Goal: Information Seeking & Learning: Learn about a topic

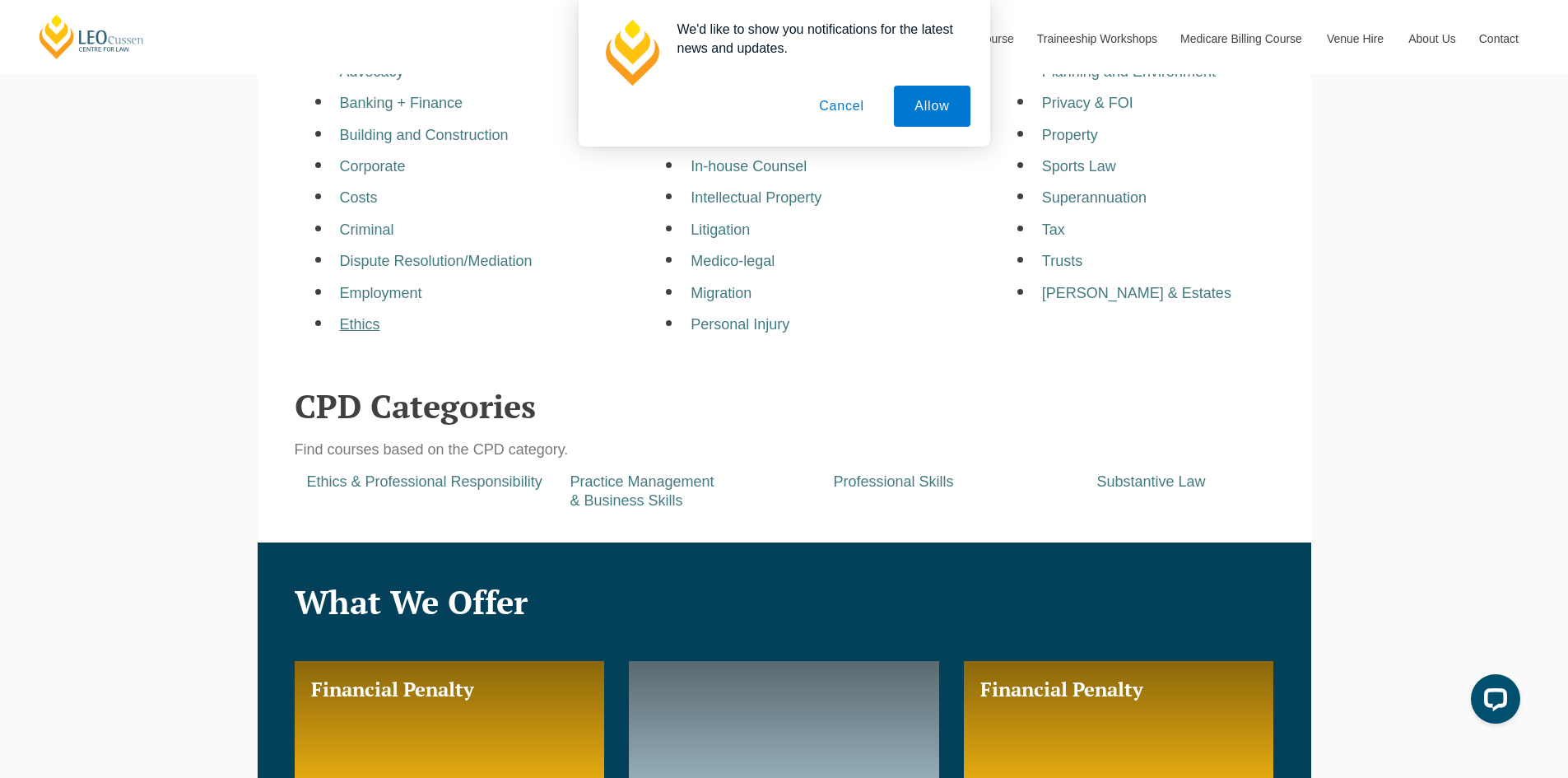
click at [365, 325] on a=pages/cpd-programs&taxons=pages/cpd-programs/practice-area/ethics"] "Ethics" at bounding box center [361, 324] width 41 height 17
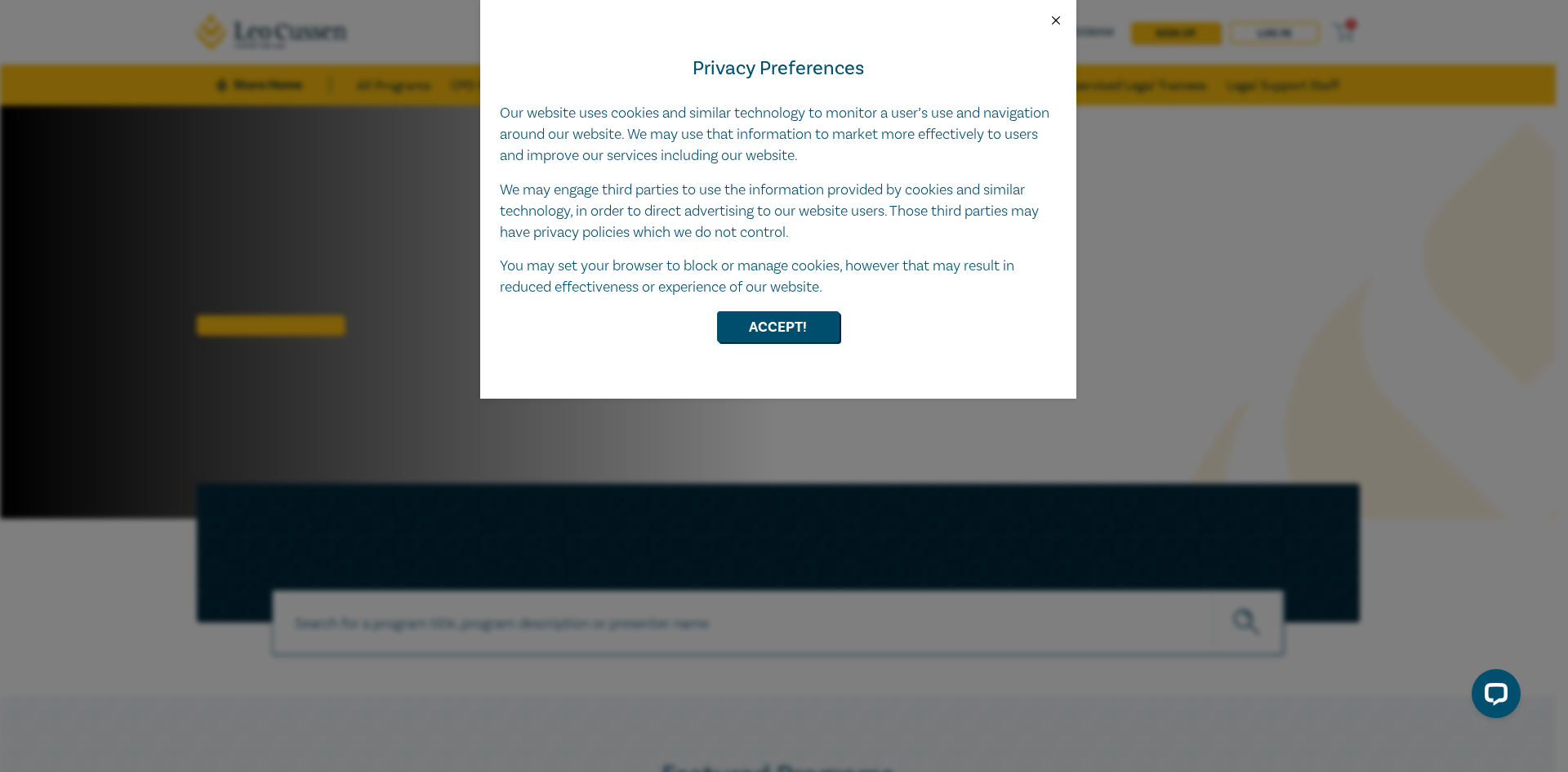
click at [1053, 17] on button "Close" at bounding box center [1056, 20] width 15 height 15
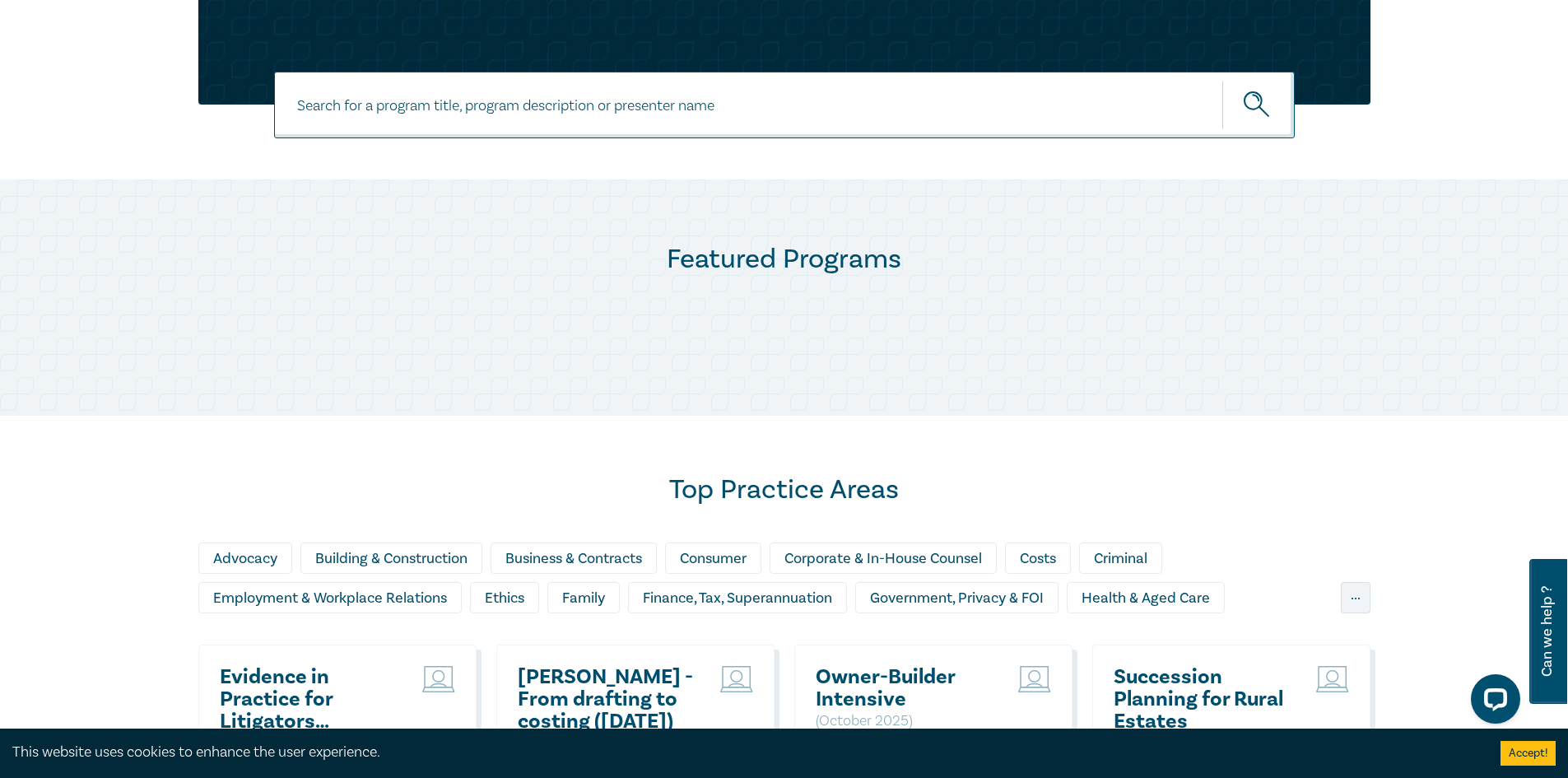
scroll to position [741, 0]
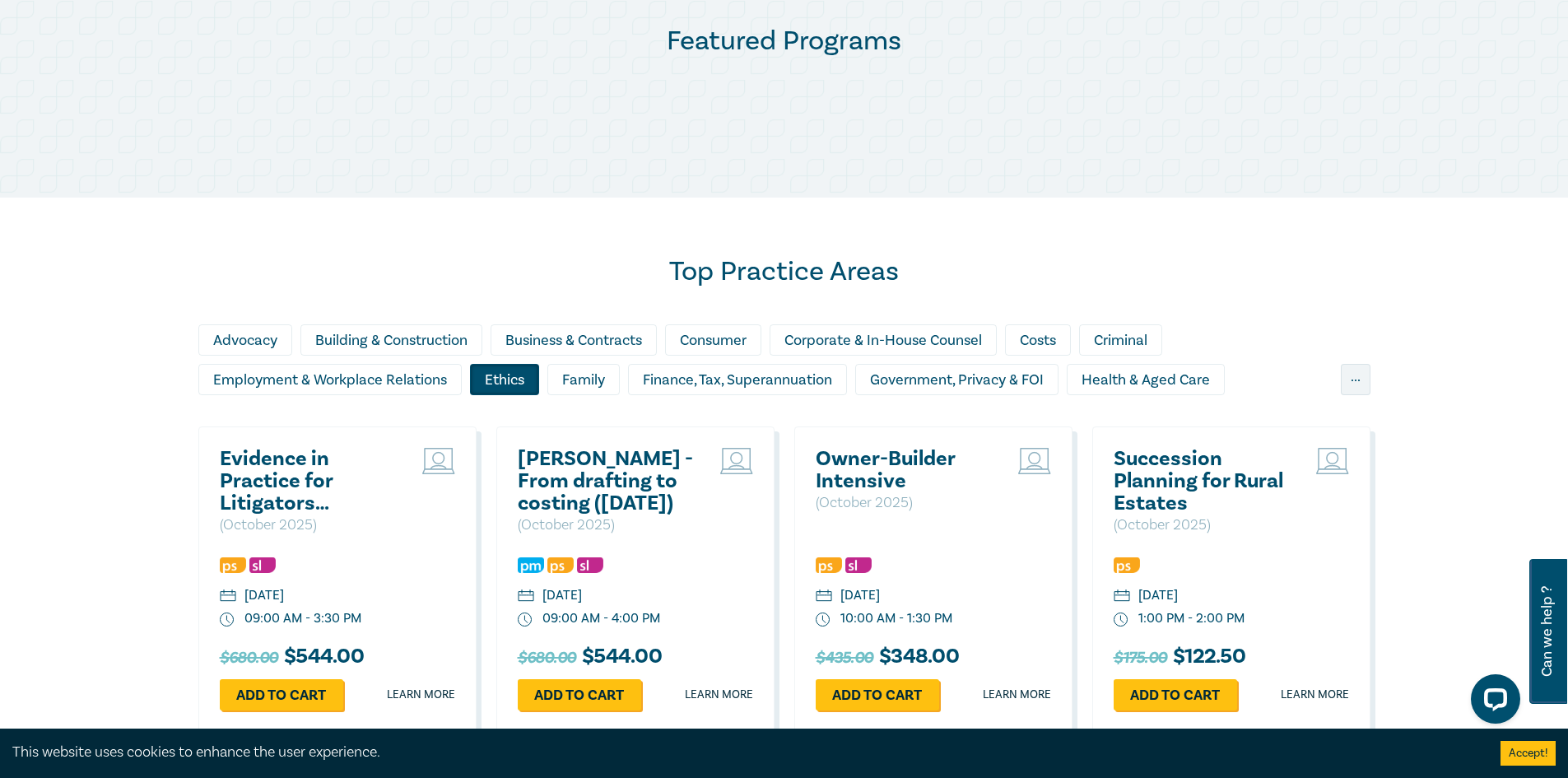
click at [521, 377] on div "Ethics" at bounding box center [504, 379] width 69 height 31
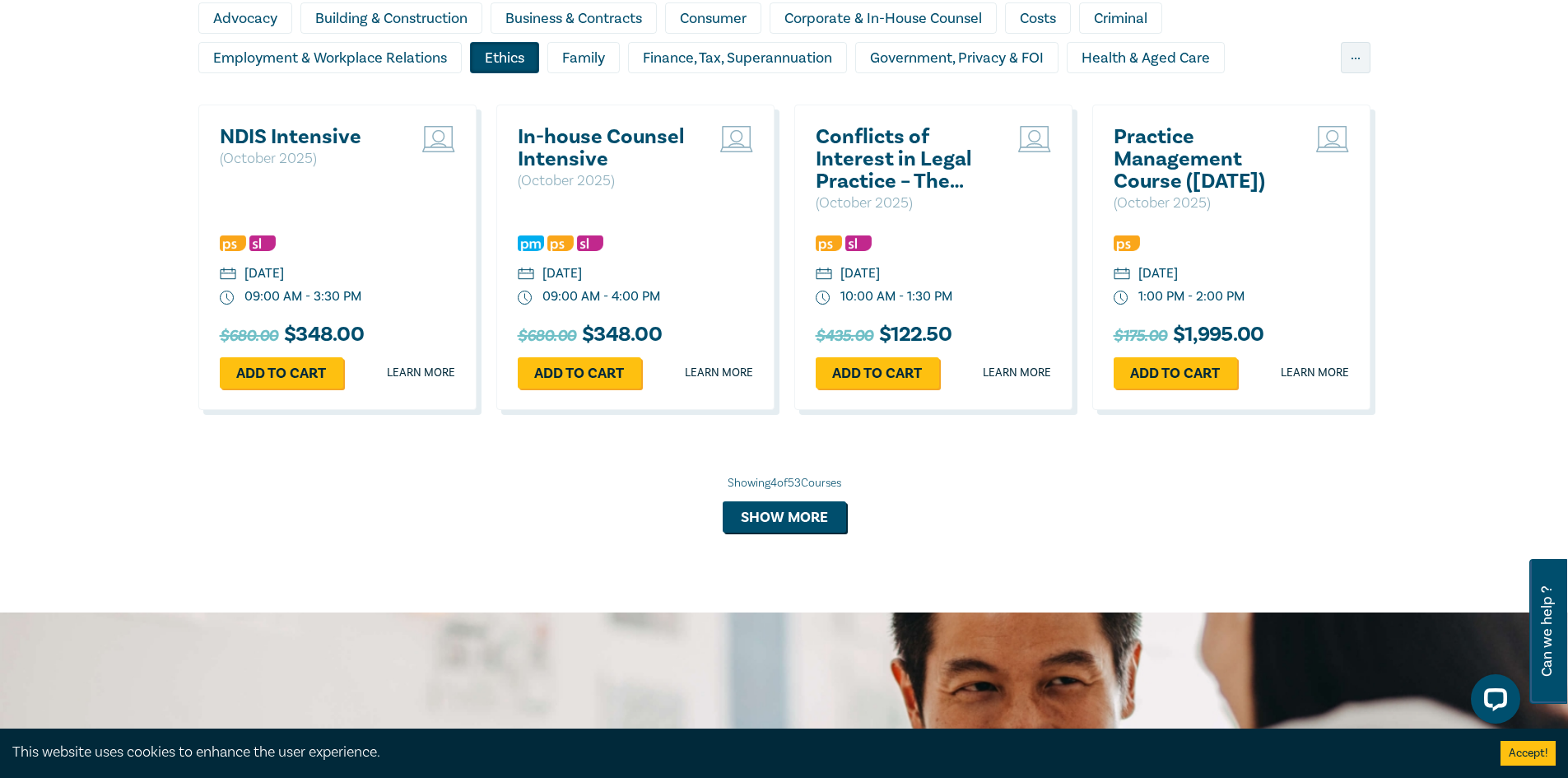
scroll to position [1071, 0]
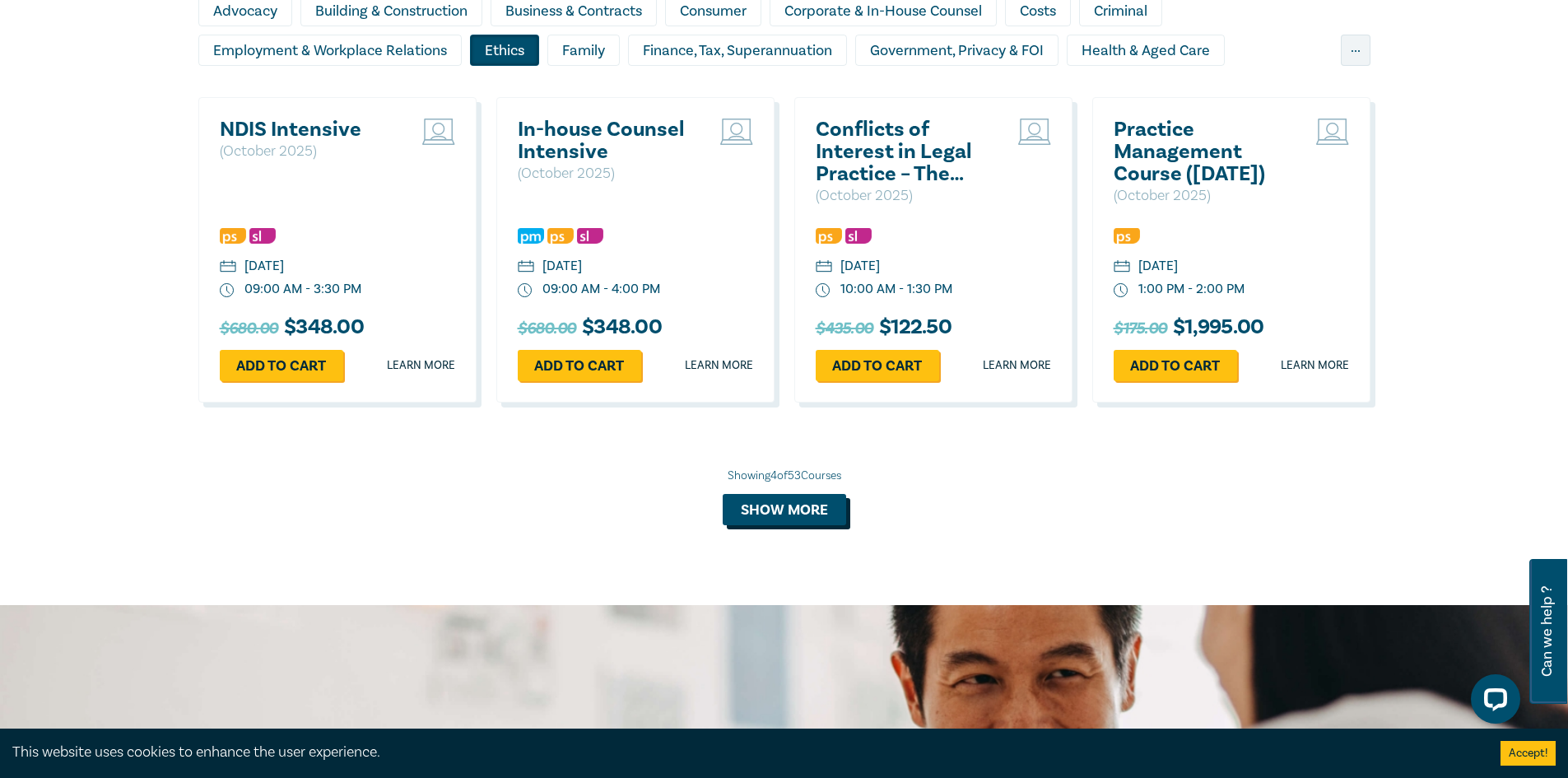
click at [808, 512] on button "Show more" at bounding box center [785, 509] width 123 height 31
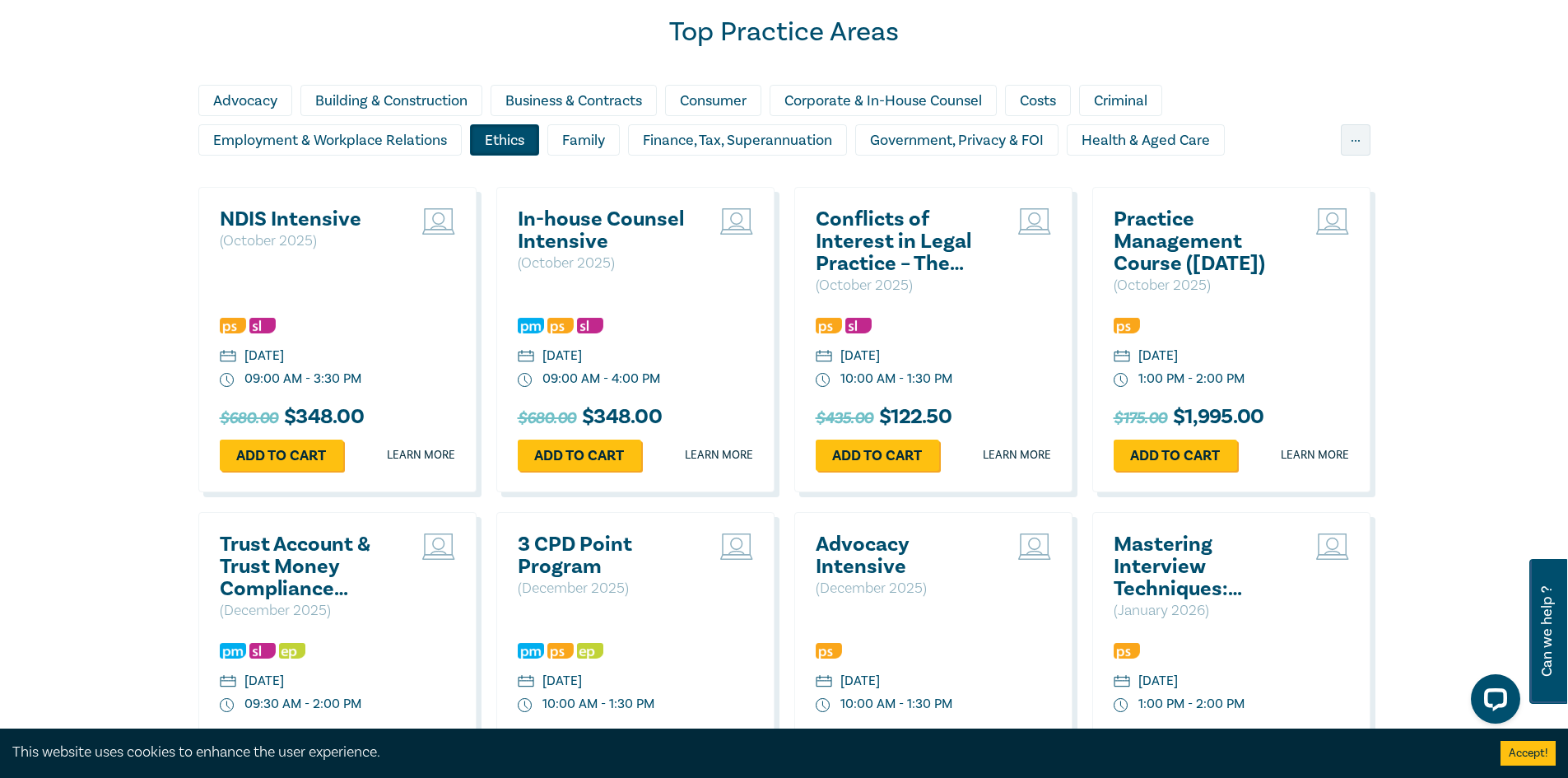
scroll to position [741, 0]
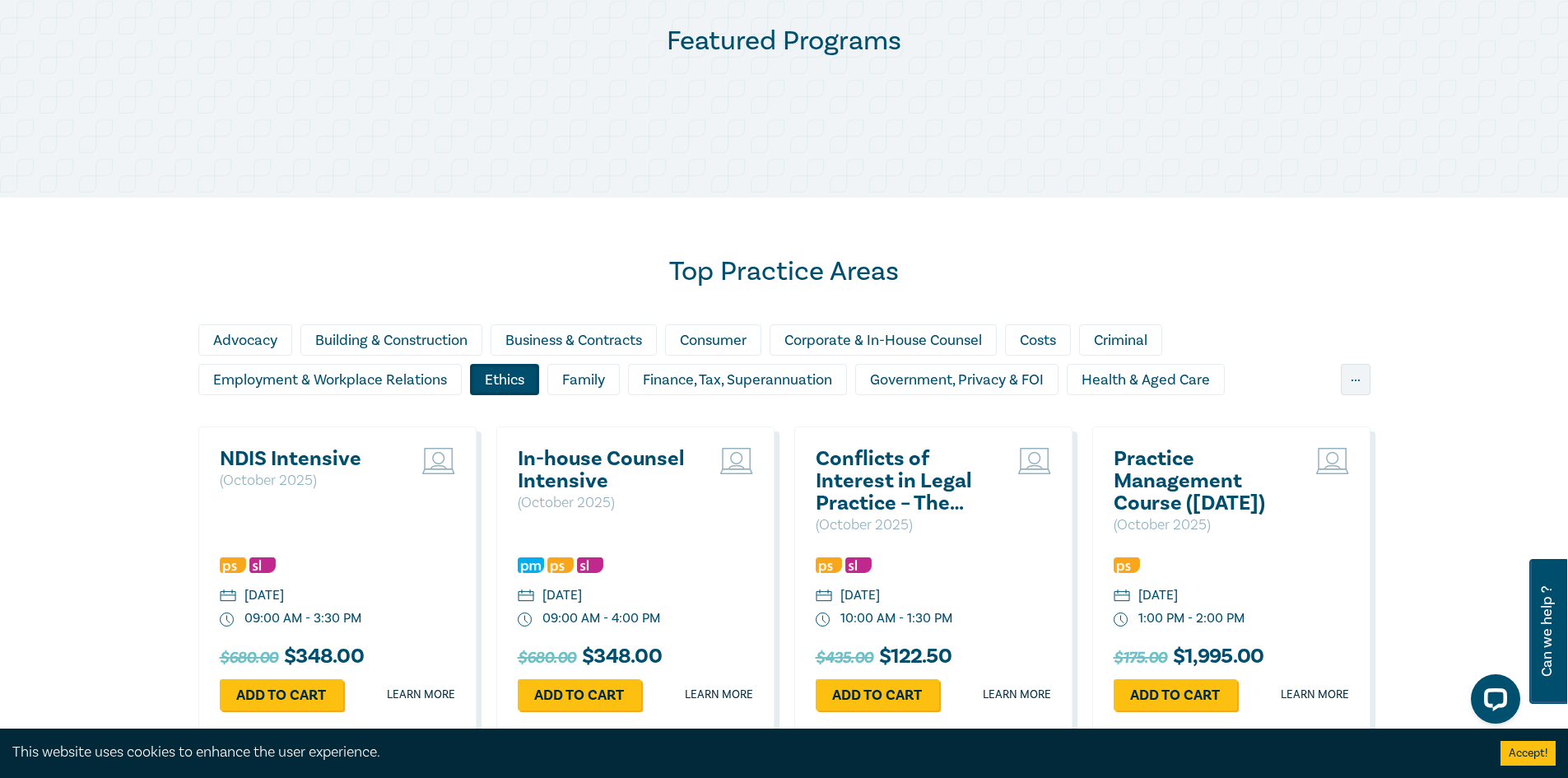
click at [489, 389] on div "Ethics" at bounding box center [504, 379] width 69 height 31
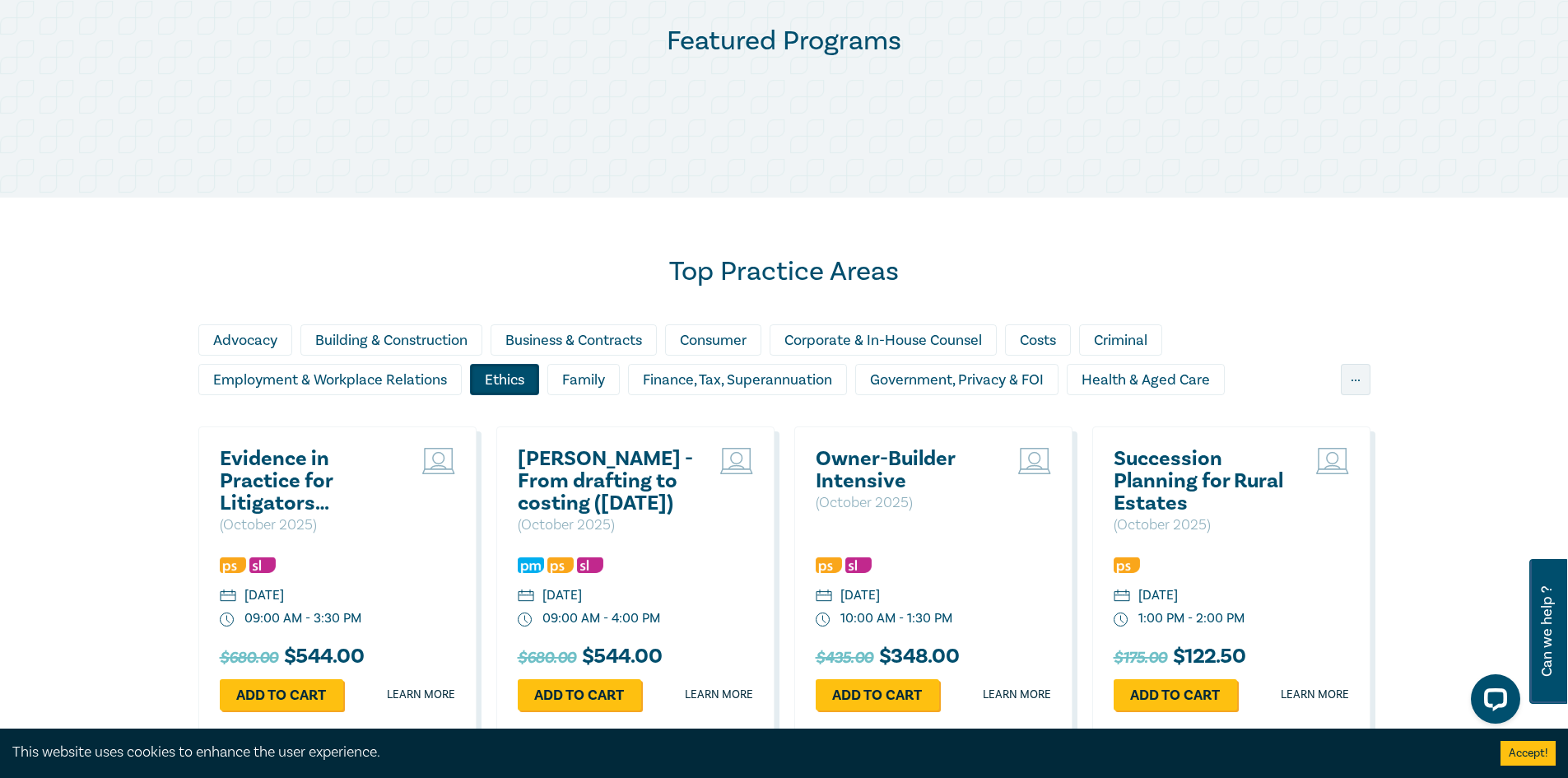
click at [511, 383] on div "Ethics" at bounding box center [504, 379] width 69 height 31
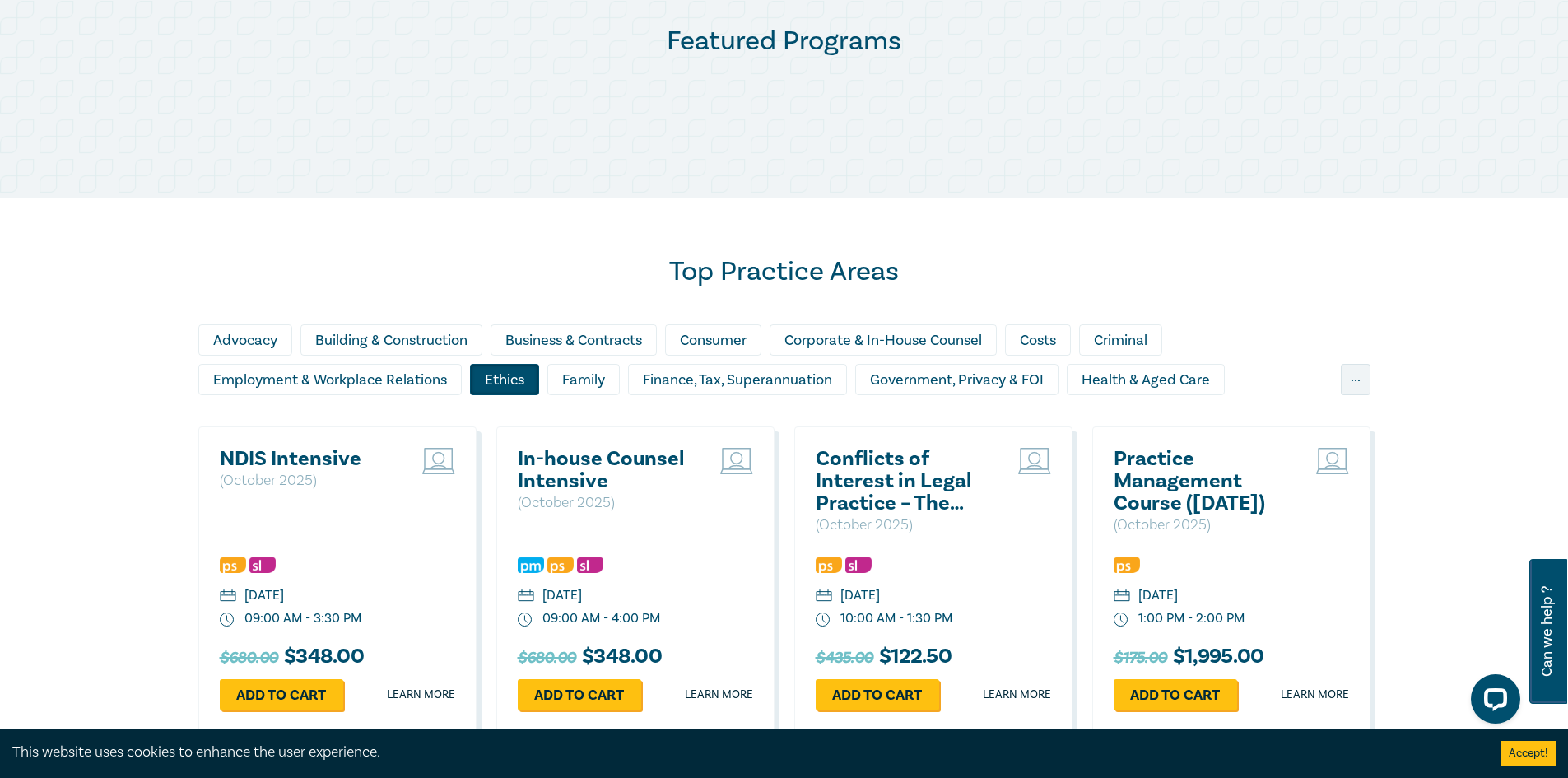
click at [511, 383] on div "Ethics" at bounding box center [504, 379] width 69 height 31
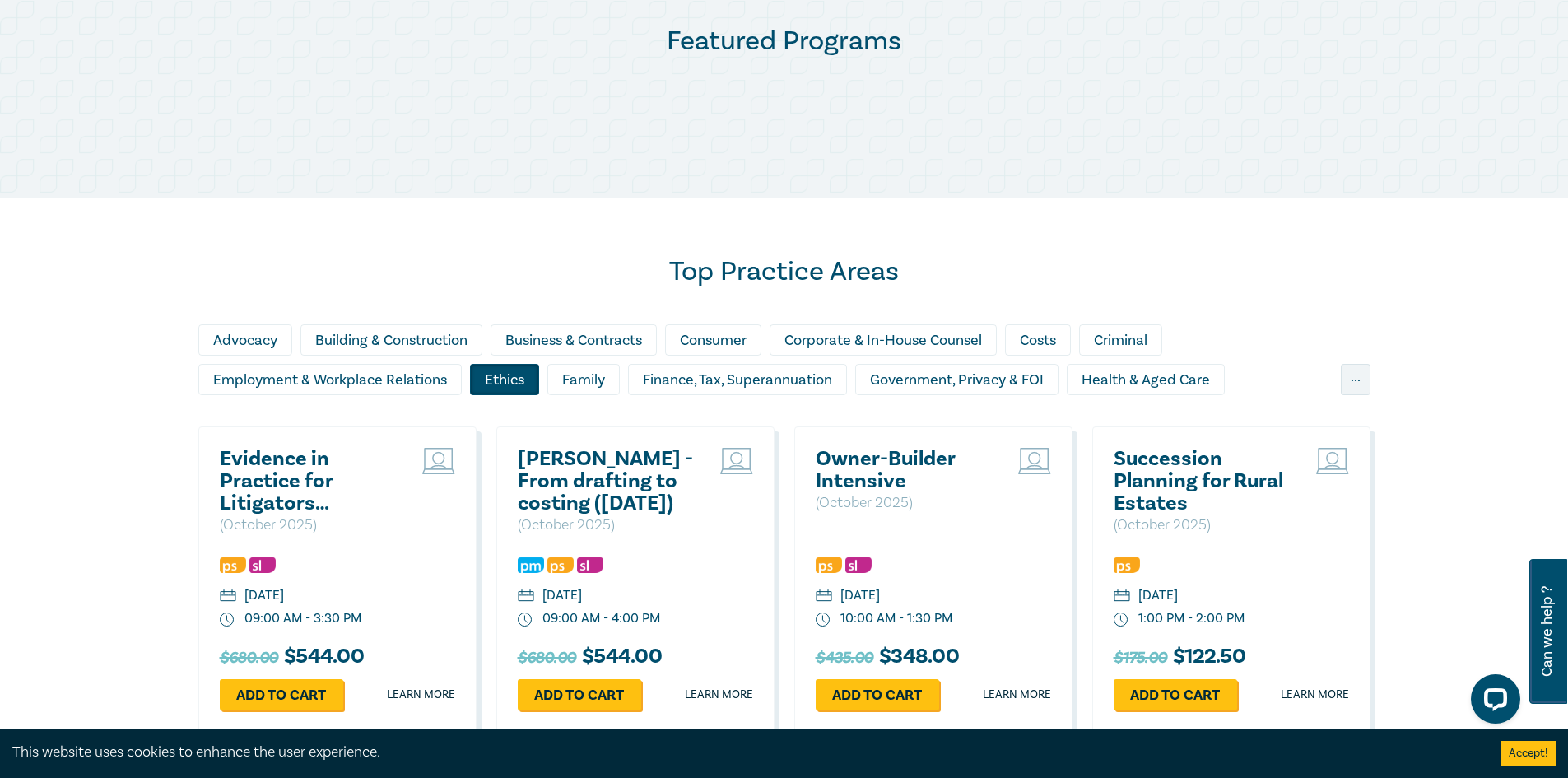
click at [498, 378] on div "Ethics" at bounding box center [504, 379] width 69 height 31
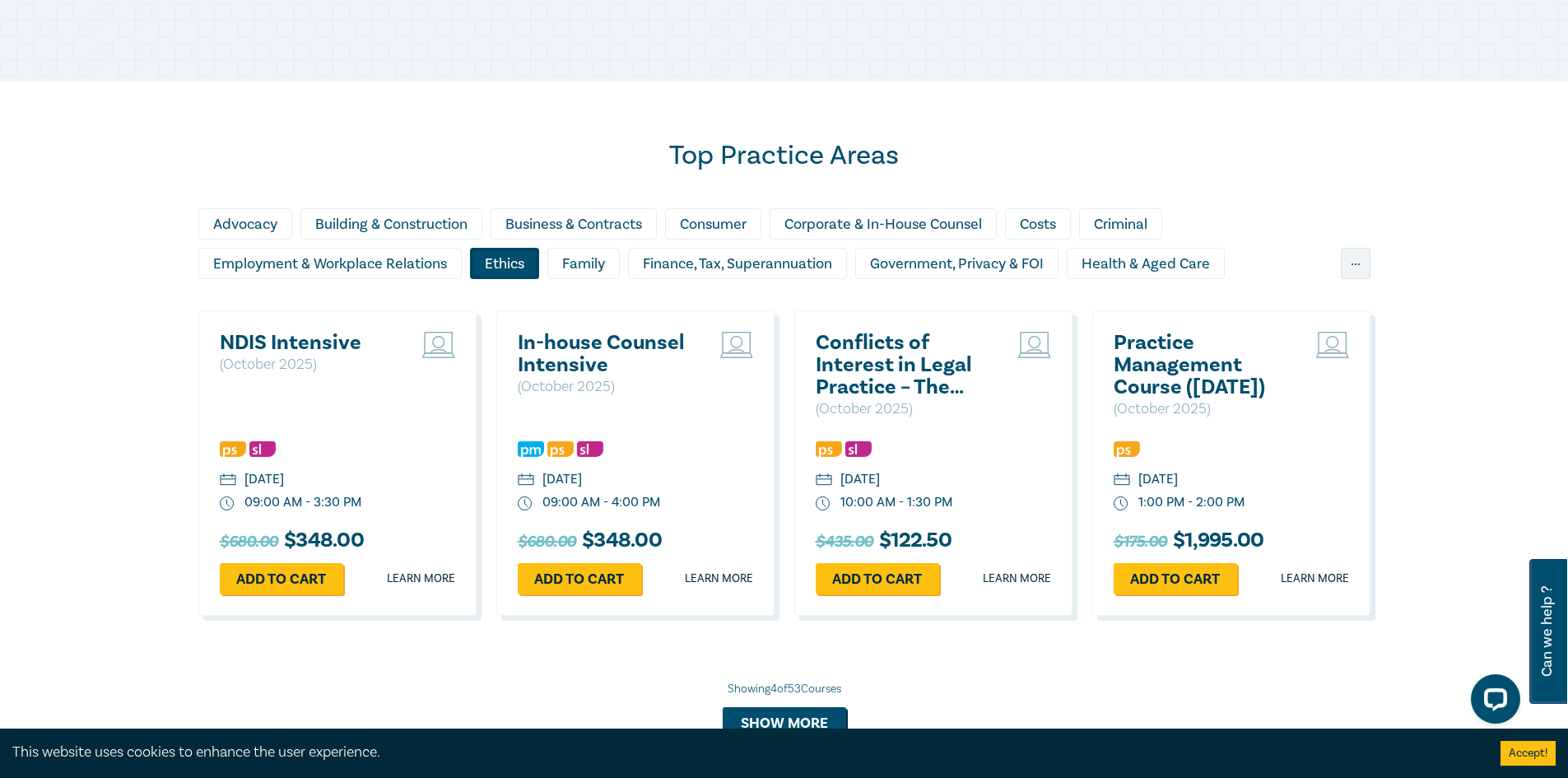
scroll to position [906, 0]
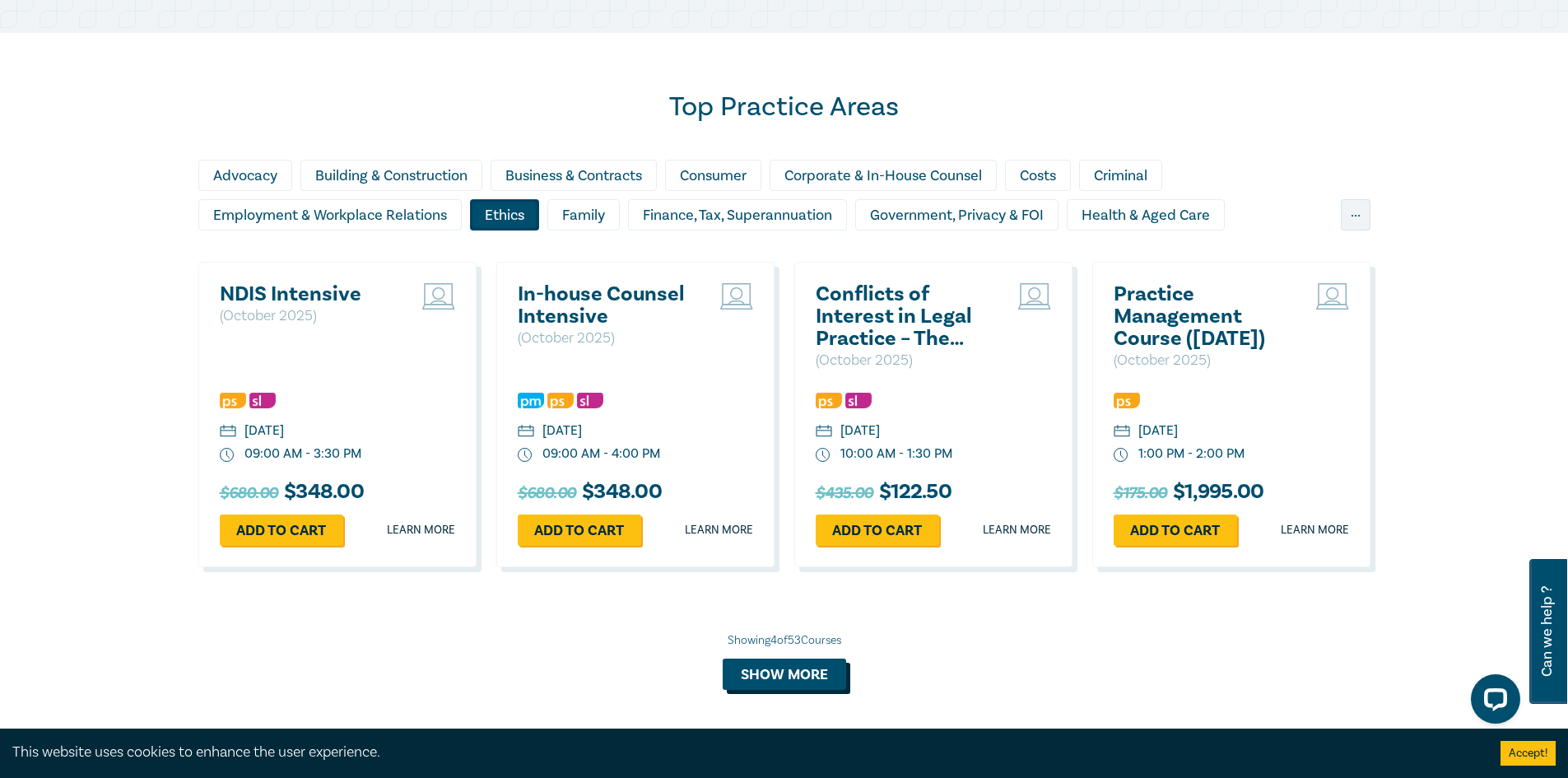
click at [744, 688] on button "Show more" at bounding box center [785, 674] width 123 height 31
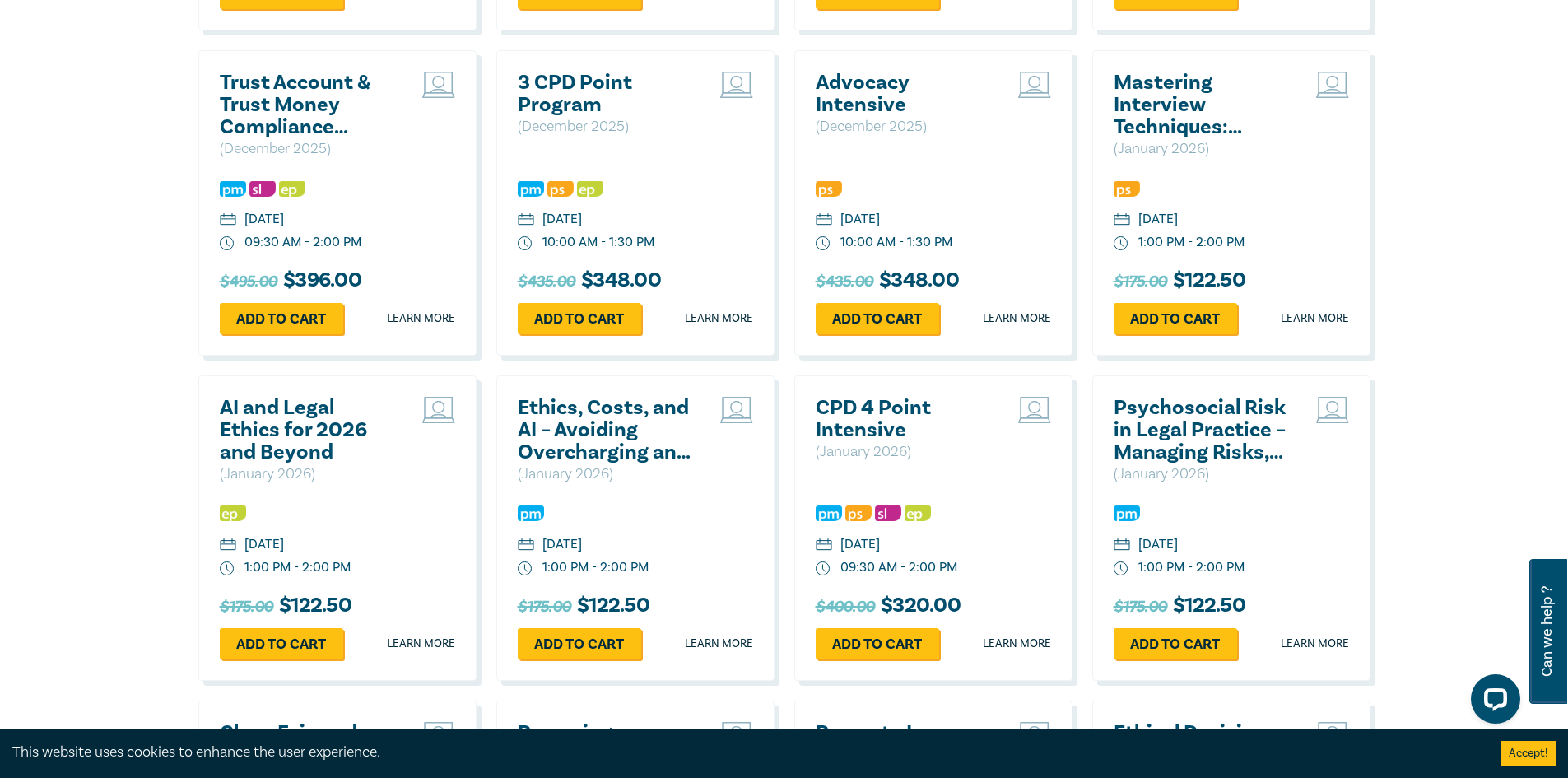
scroll to position [1482, 0]
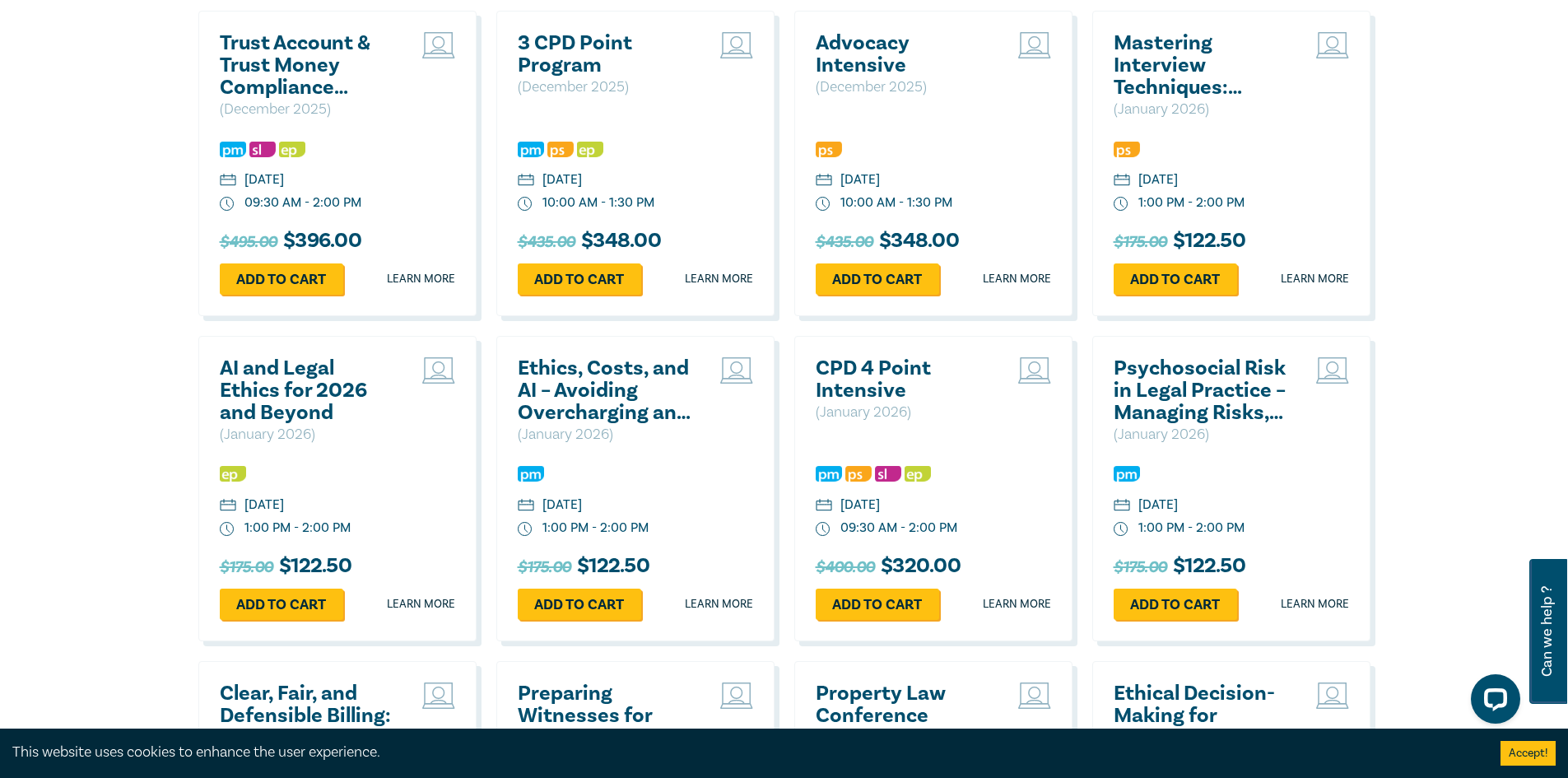
click at [291, 392] on h2 "AI and Legal Ethics for 2026 and Beyond" at bounding box center [308, 391] width 177 height 67
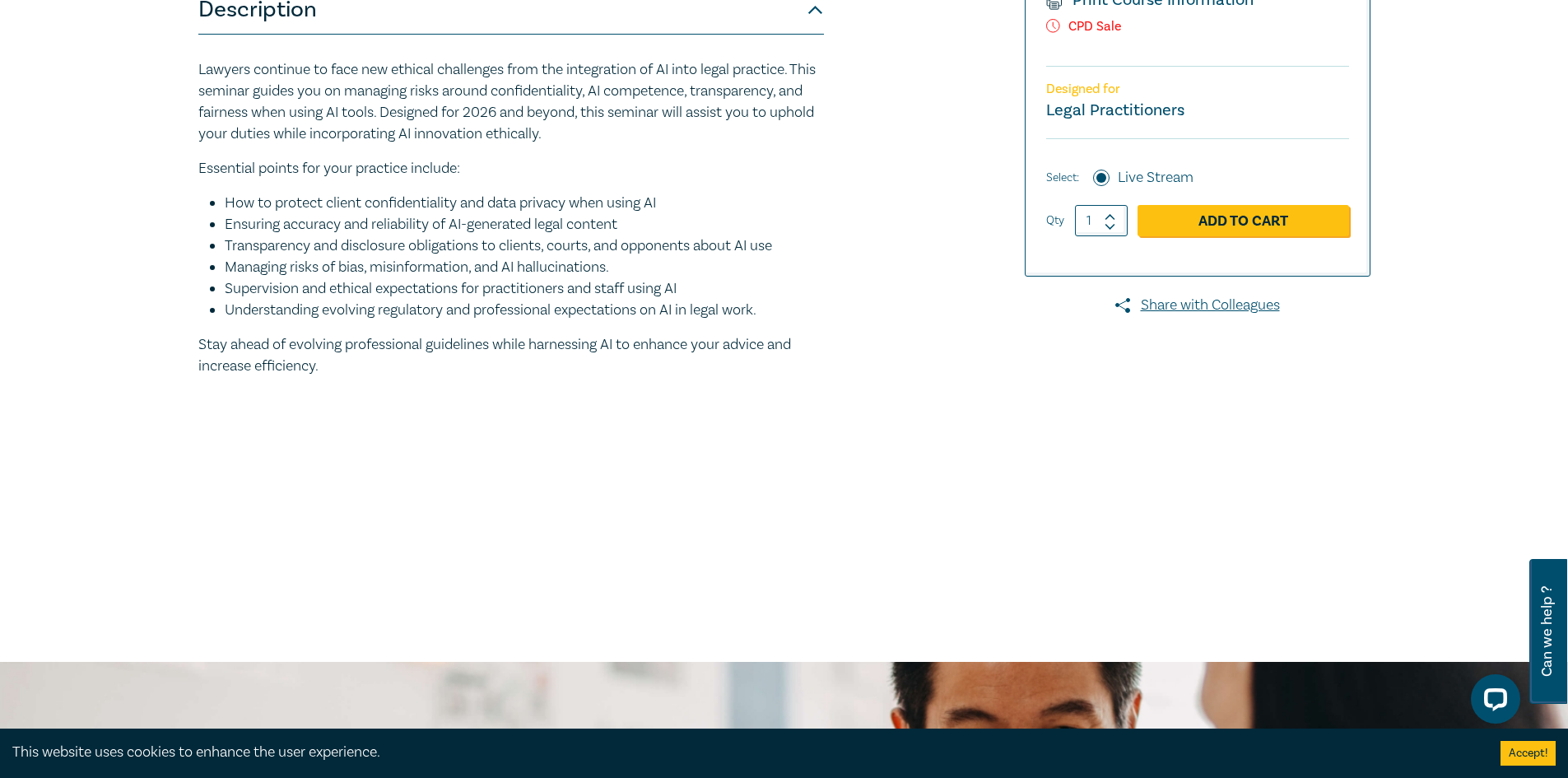
scroll to position [82, 0]
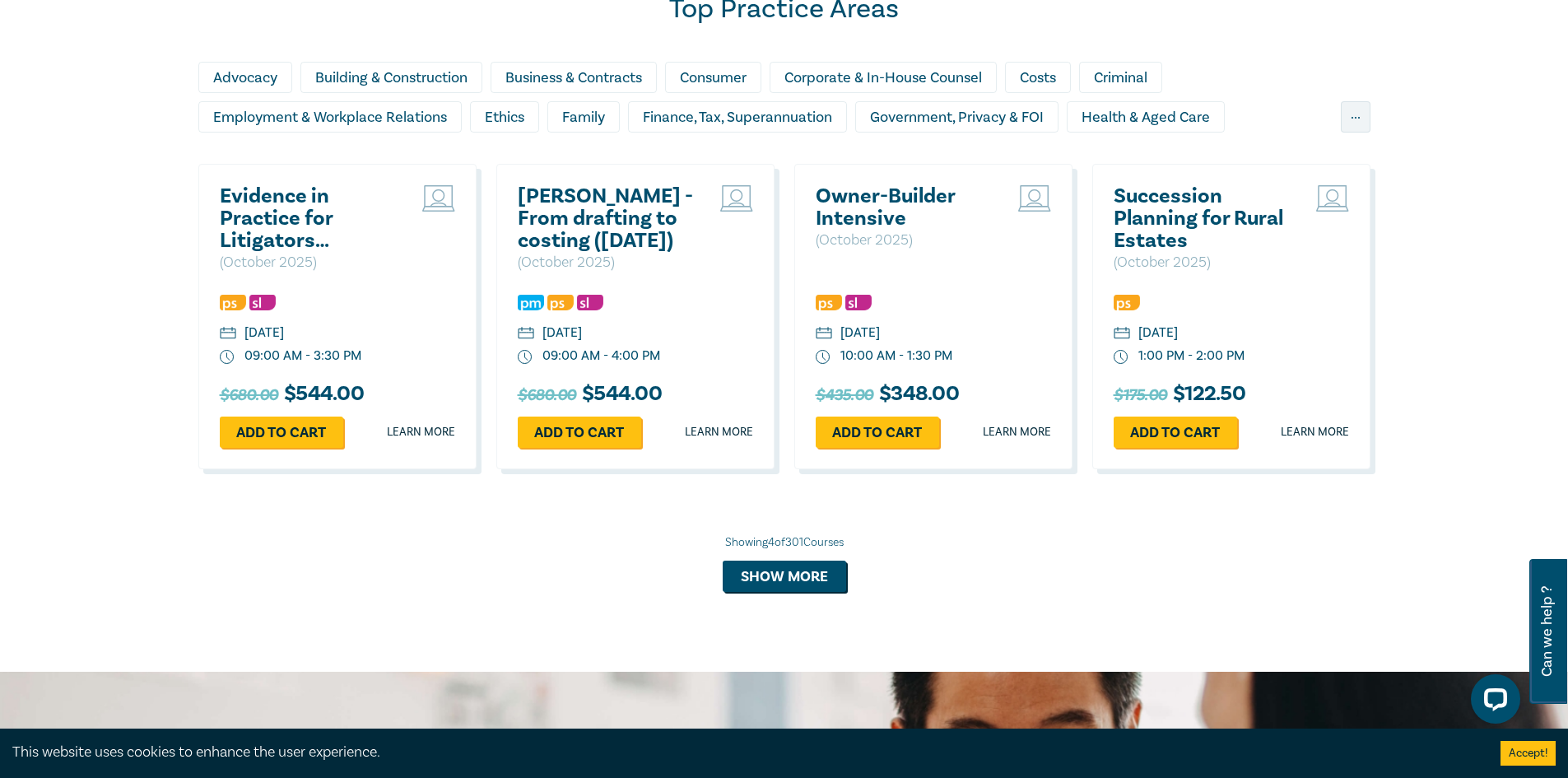
scroll to position [2028, 0]
